Goal: Task Accomplishment & Management: Use online tool/utility

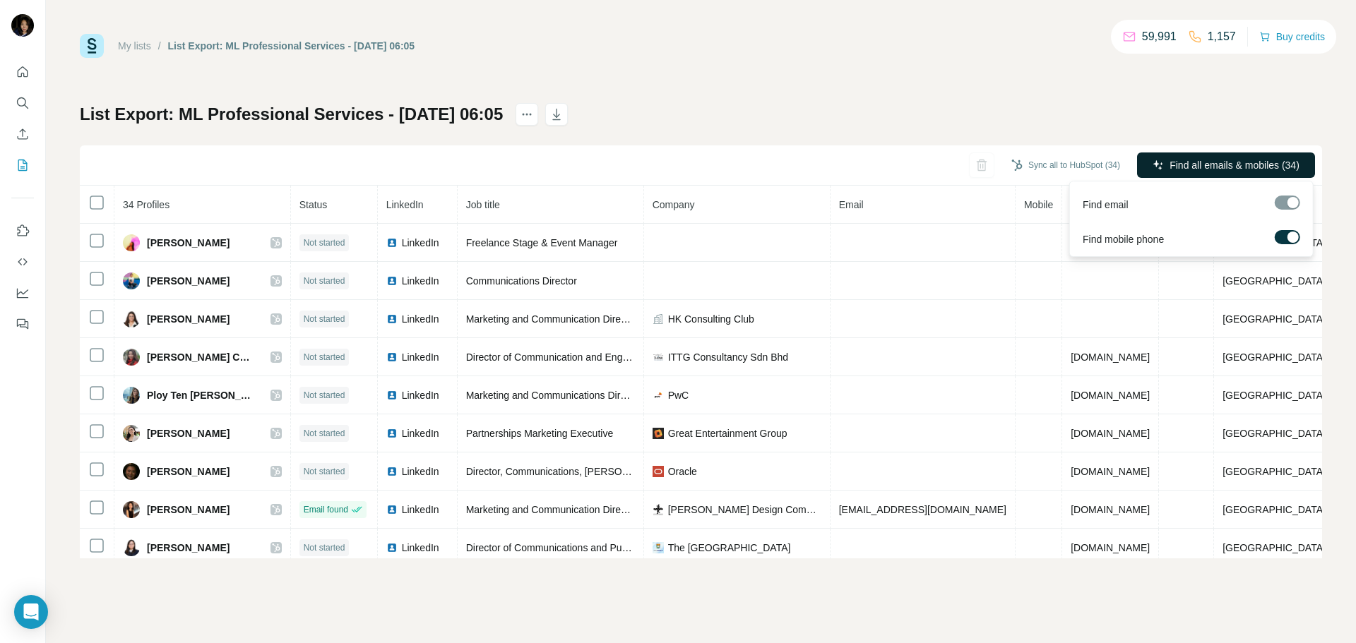
click at [1292, 208] on div at bounding box center [1286, 203] width 25 height 14
drag, startPoint x: 1292, startPoint y: 205, endPoint x: 1276, endPoint y: 210, distance: 17.2
click at [1276, 210] on div at bounding box center [1286, 205] width 25 height 18
click at [1212, 164] on span "Find all emails & mobiles (34)" at bounding box center [1234, 165] width 130 height 14
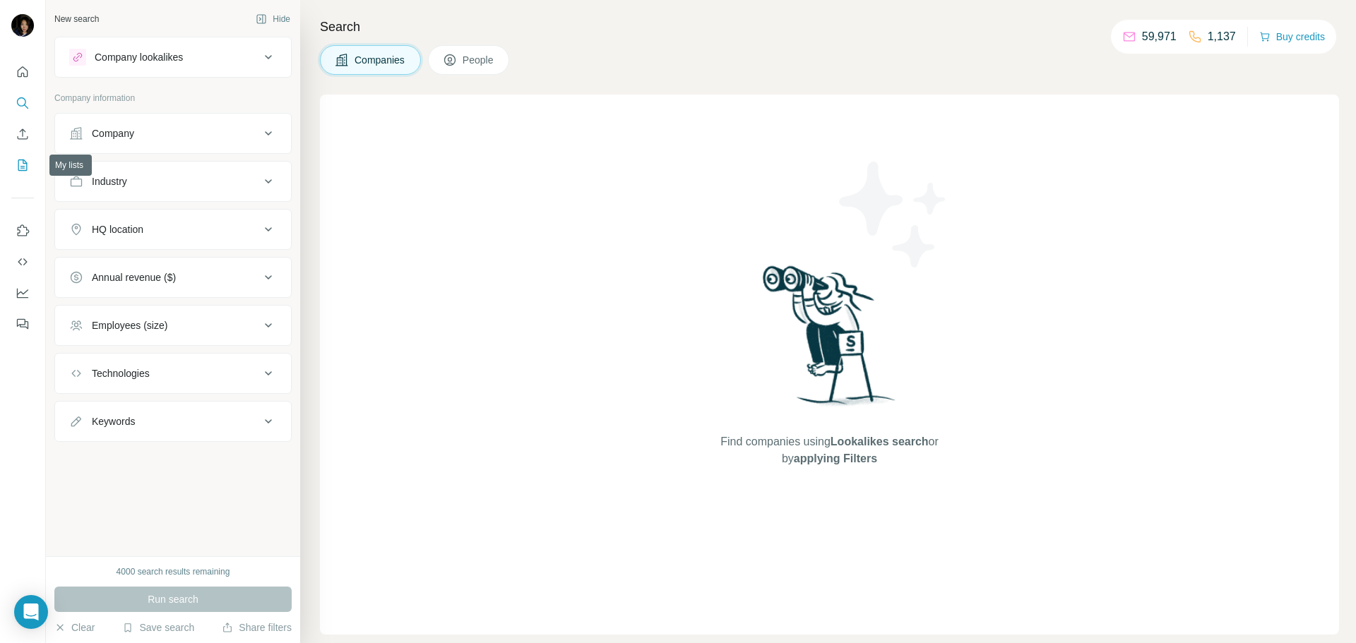
click at [28, 164] on icon "My lists" at bounding box center [23, 165] width 14 height 14
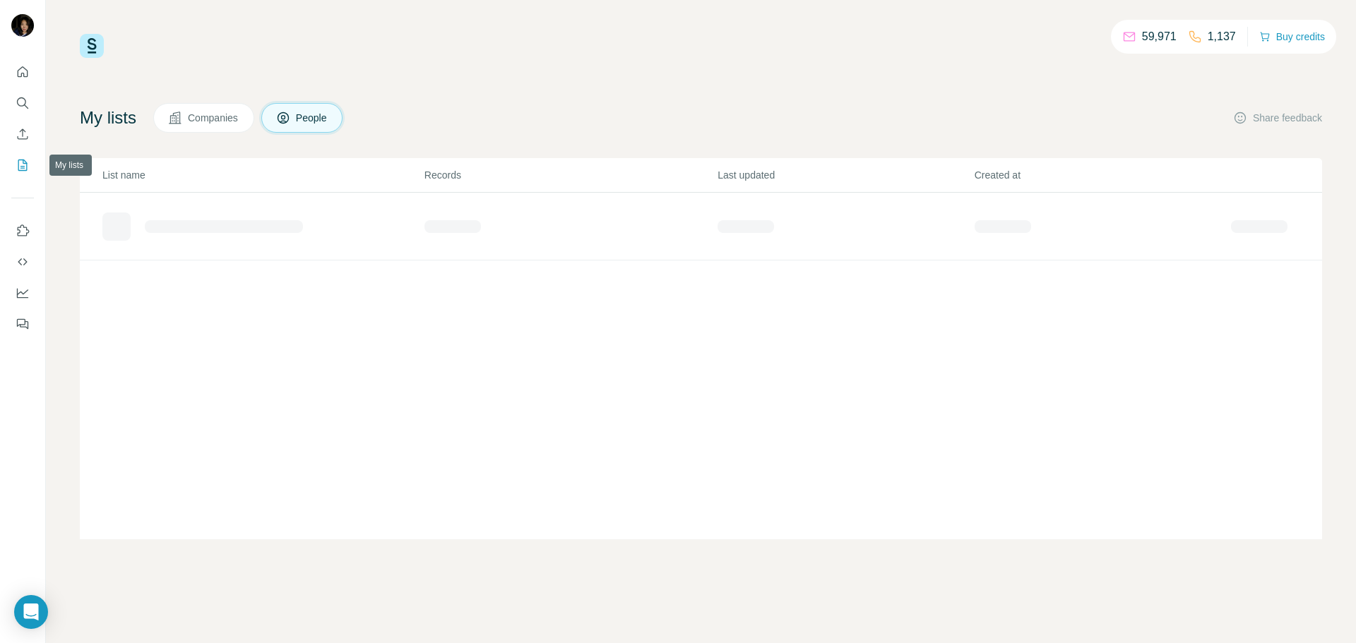
click at [19, 167] on icon "My lists" at bounding box center [23, 165] width 14 height 14
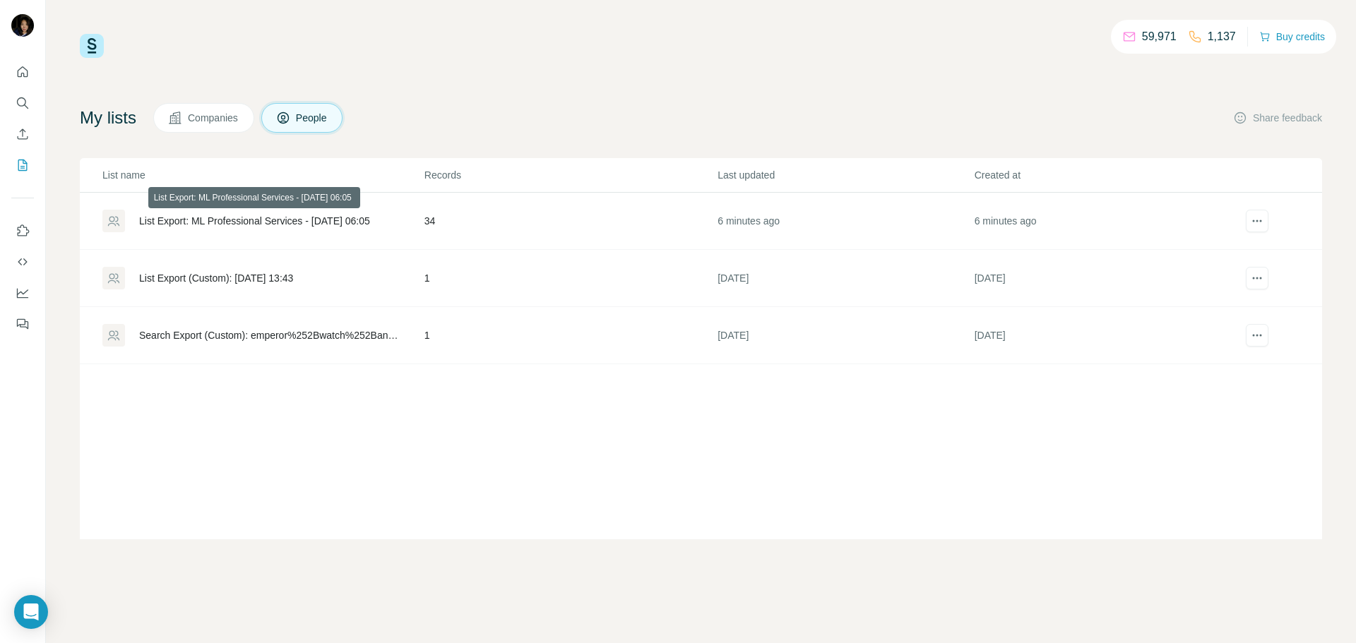
click at [270, 217] on div "List Export: ML Professional Services - [DATE] 06:05" at bounding box center [254, 221] width 231 height 14
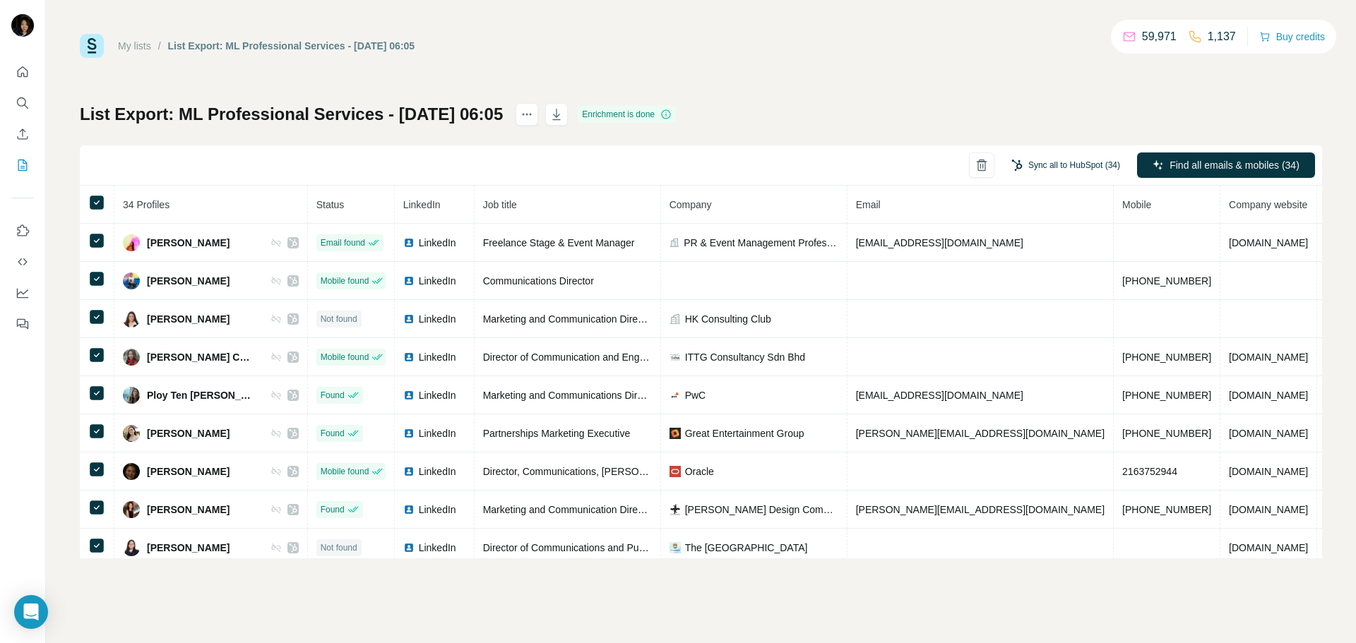
click at [1065, 165] on button "Sync all to HubSpot (34)" at bounding box center [1065, 165] width 128 height 21
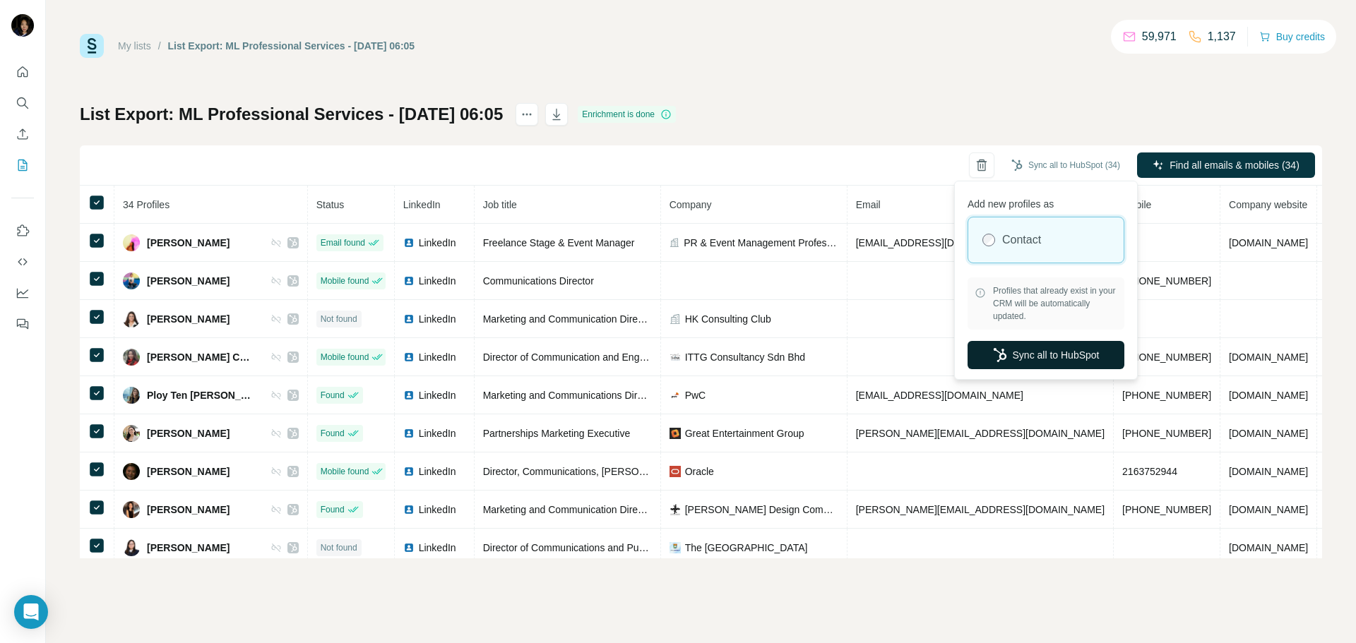
click at [1077, 354] on button "Sync all to HubSpot" at bounding box center [1045, 355] width 157 height 28
